Goal: Task Accomplishment & Management: Manage account settings

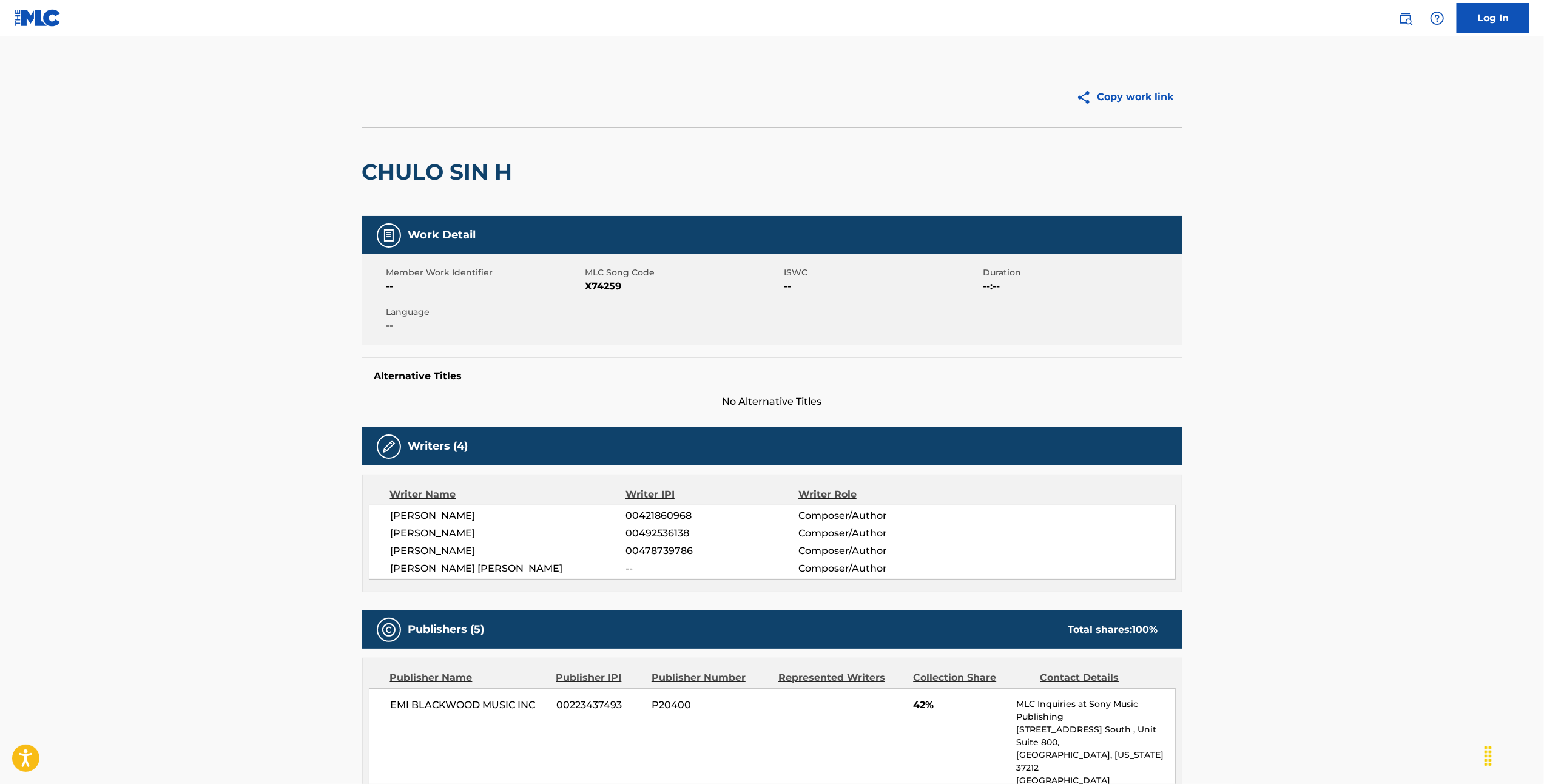
drag, startPoint x: 1345, startPoint y: 312, endPoint x: 1361, endPoint y: 292, distance: 25.6
click at [601, 772] on div "EMI BLACKWOOD MUSIC INC 00223437493 P20400 42% MLC Inquiries at Sony Music Publ…" at bounding box center [772, 755] width 807 height 134
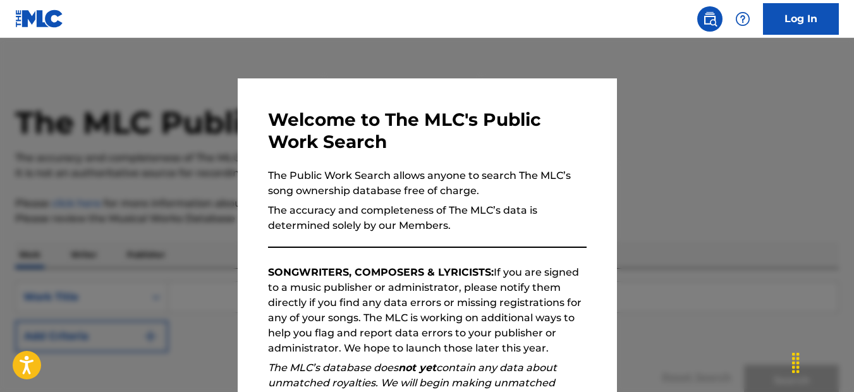
click at [698, 142] on div at bounding box center [427, 234] width 854 height 392
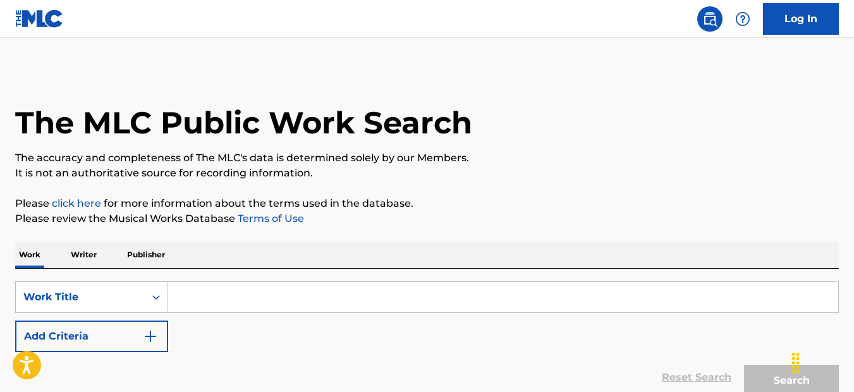
click at [48, 22] on img at bounding box center [39, 18] width 49 height 18
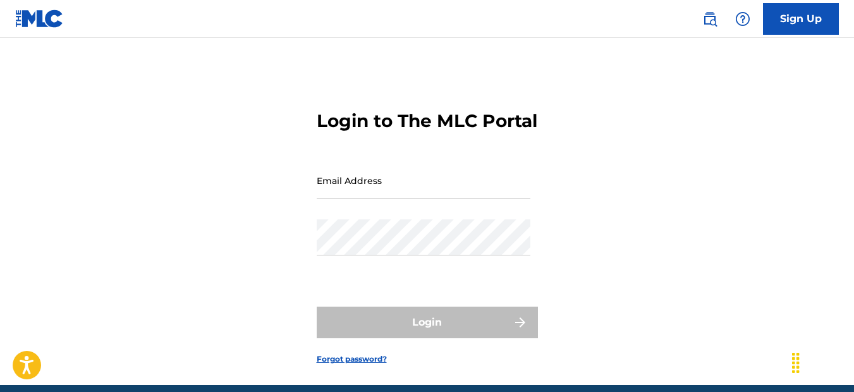
type input "[EMAIL_ADDRESS][DOMAIN_NAME]"
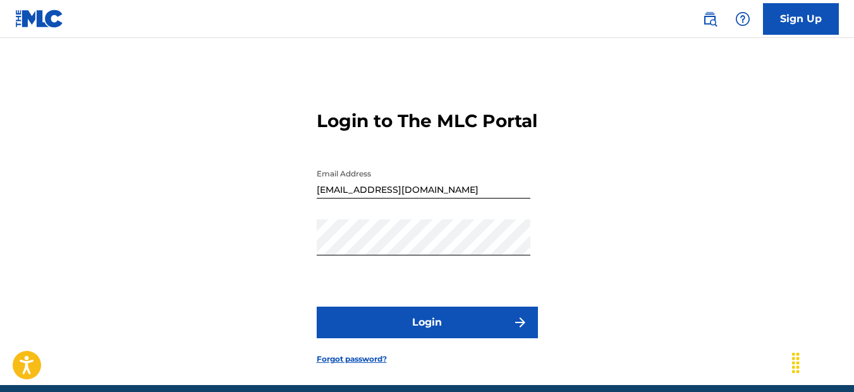
click at [414, 334] on button "Login" at bounding box center [427, 323] width 221 height 32
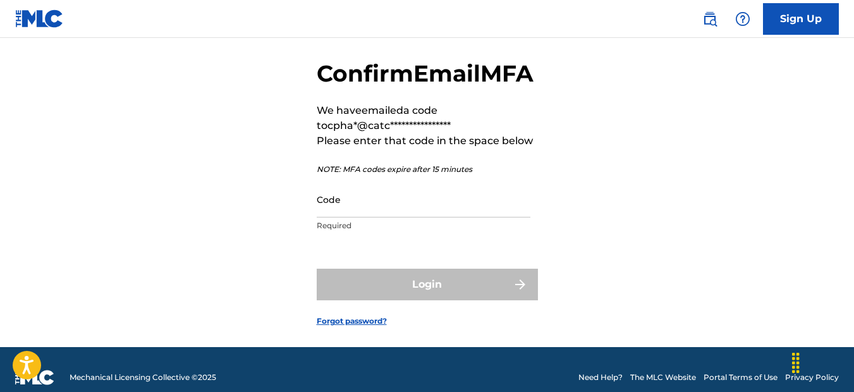
scroll to position [52, 0]
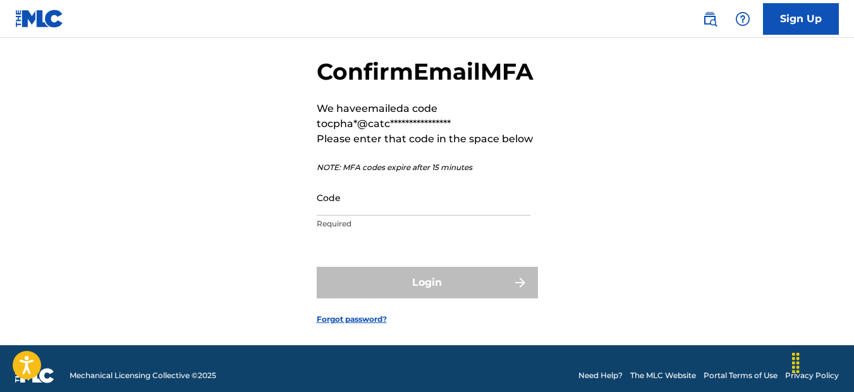
click at [346, 229] on p "Required" at bounding box center [424, 223] width 214 height 11
click at [335, 216] on input "Code" at bounding box center [424, 197] width 214 height 36
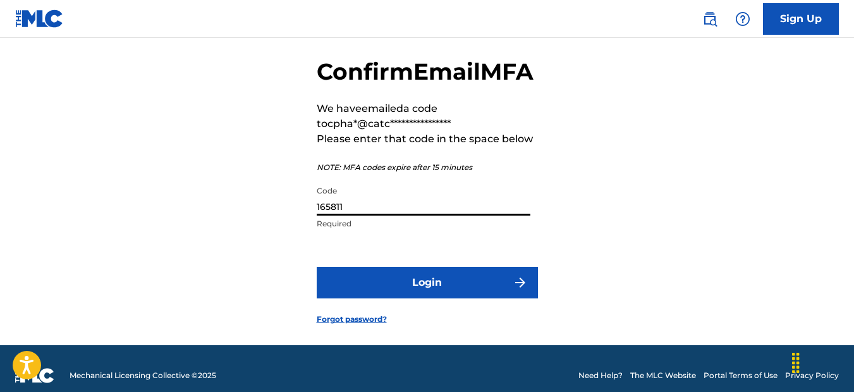
type input "165811"
click at [383, 298] on button "Login" at bounding box center [427, 283] width 221 height 32
